Goal: Find specific page/section: Find specific page/section

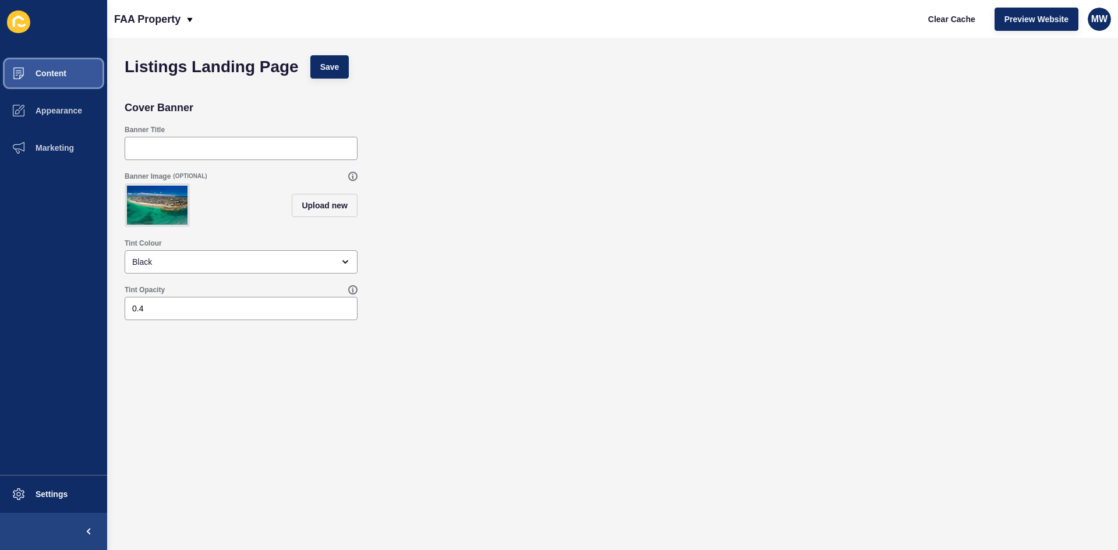
click at [77, 77] on button "Content" at bounding box center [53, 73] width 107 height 37
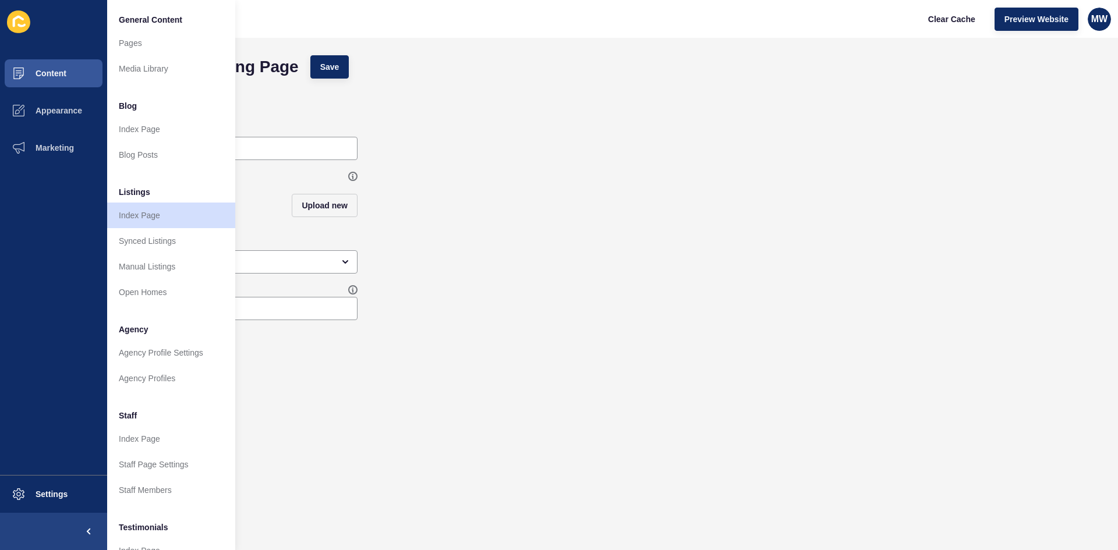
click at [496, 167] on div "Banner Image (OPTIONAL) Upload new" at bounding box center [613, 199] width 988 height 67
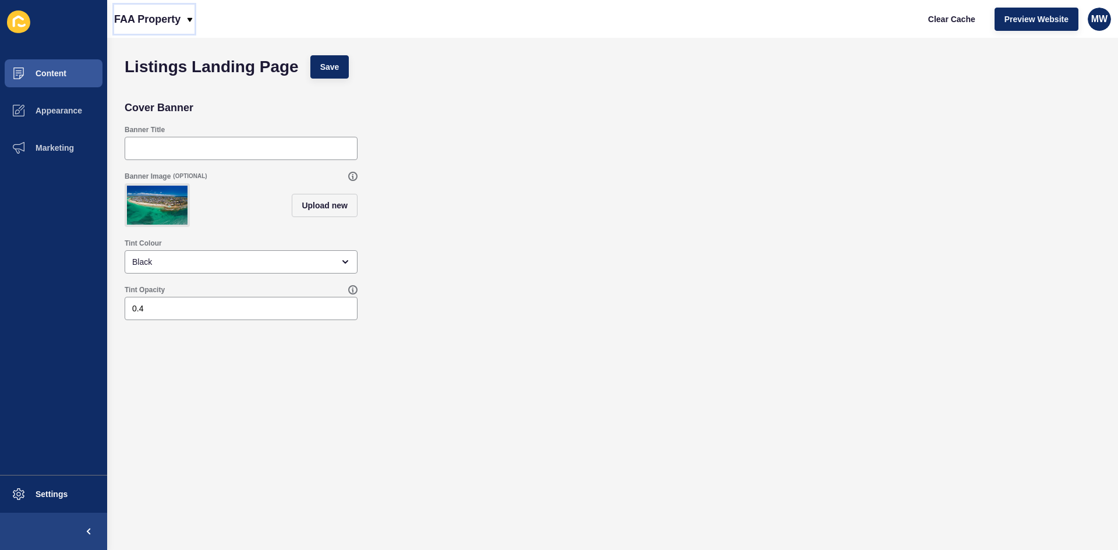
click at [161, 15] on p "FAA Property" at bounding box center [147, 19] width 66 height 29
click at [173, 58] on div "Back to website list" at bounding box center [164, 53] width 83 height 21
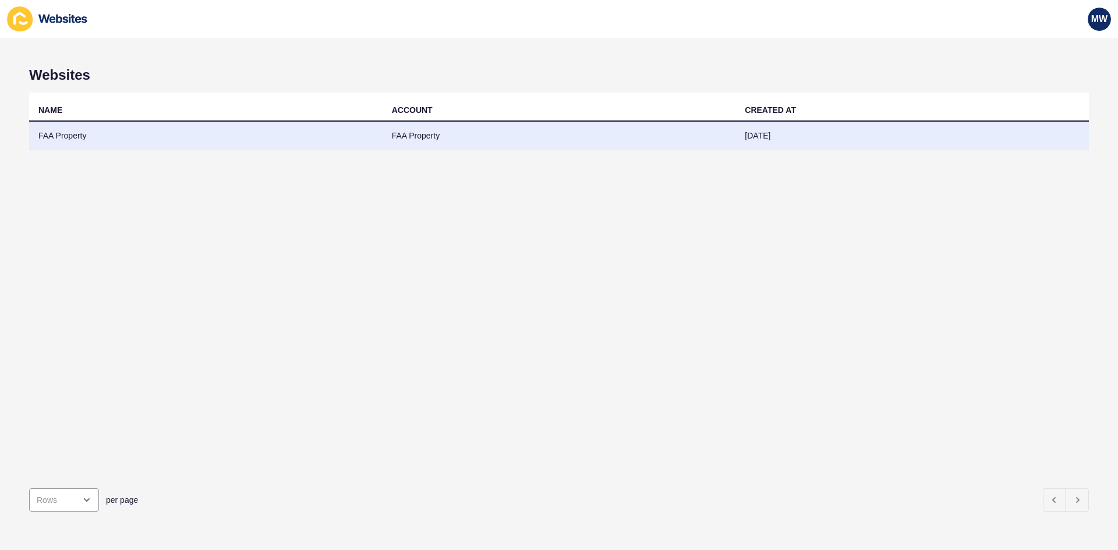
click at [87, 132] on td "FAA Property" at bounding box center [206, 136] width 354 height 29
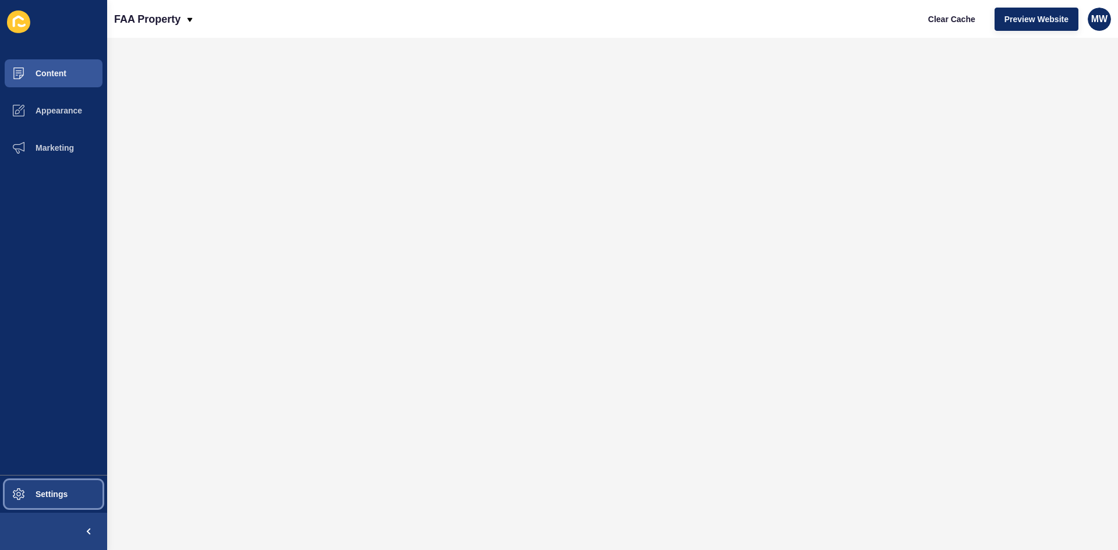
click at [56, 501] on button "Settings" at bounding box center [53, 494] width 107 height 37
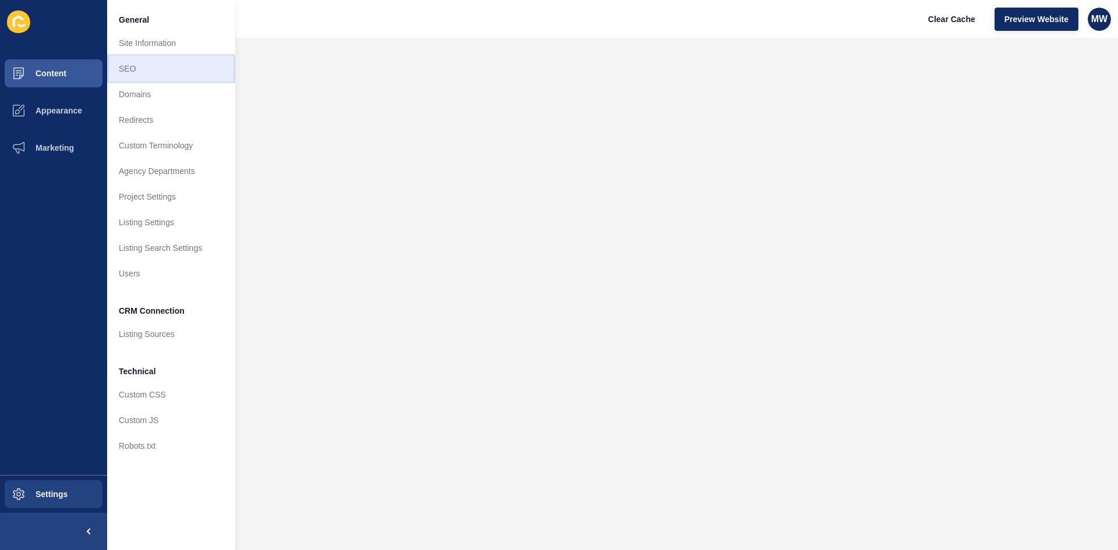
click at [158, 60] on link "SEO" at bounding box center [171, 69] width 128 height 26
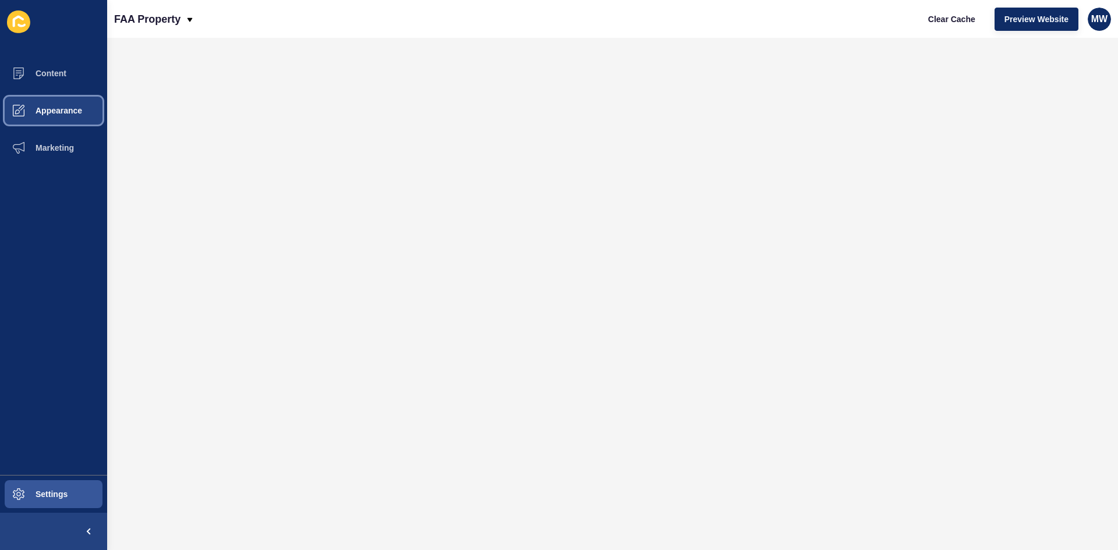
click at [69, 106] on span "Appearance" at bounding box center [40, 110] width 84 height 9
